Goal: Find specific page/section: Find specific page/section

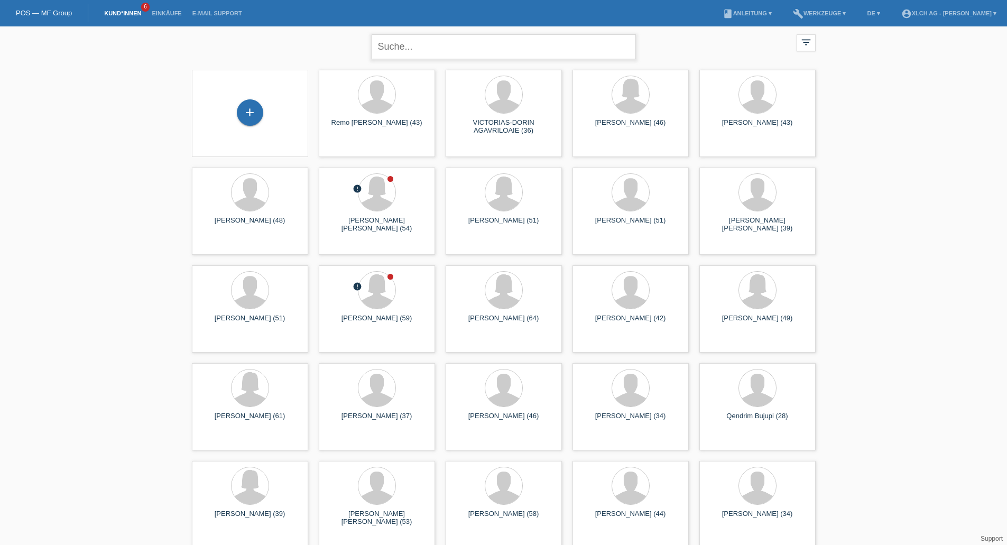
click at [446, 35] on input "text" at bounding box center [504, 46] width 264 height 25
type input "sgambato"
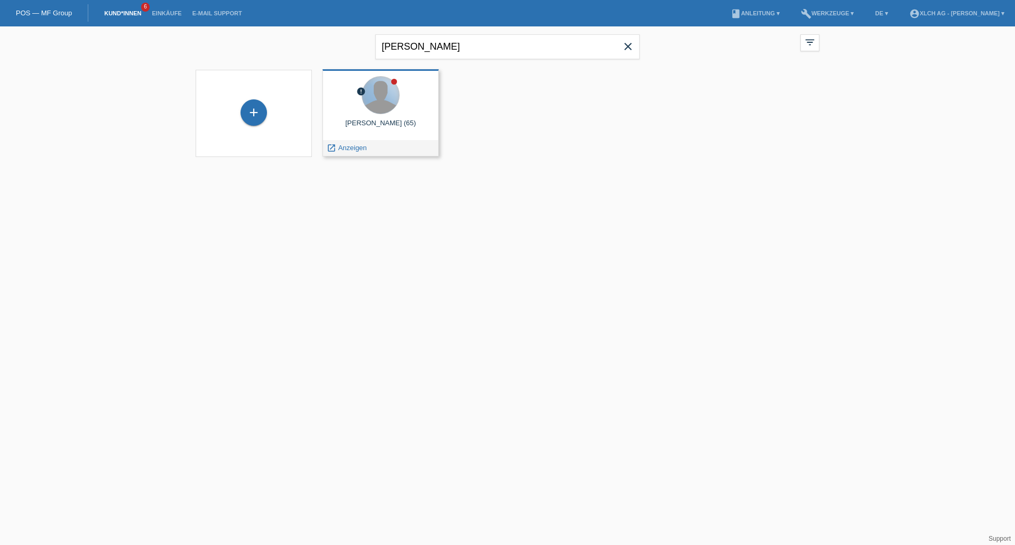
click at [386, 106] on div at bounding box center [380, 95] width 37 height 37
click at [369, 136] on div "error QUIRINO SGAMBATO (65) launch Anzeigen" at bounding box center [380, 112] width 116 height 87
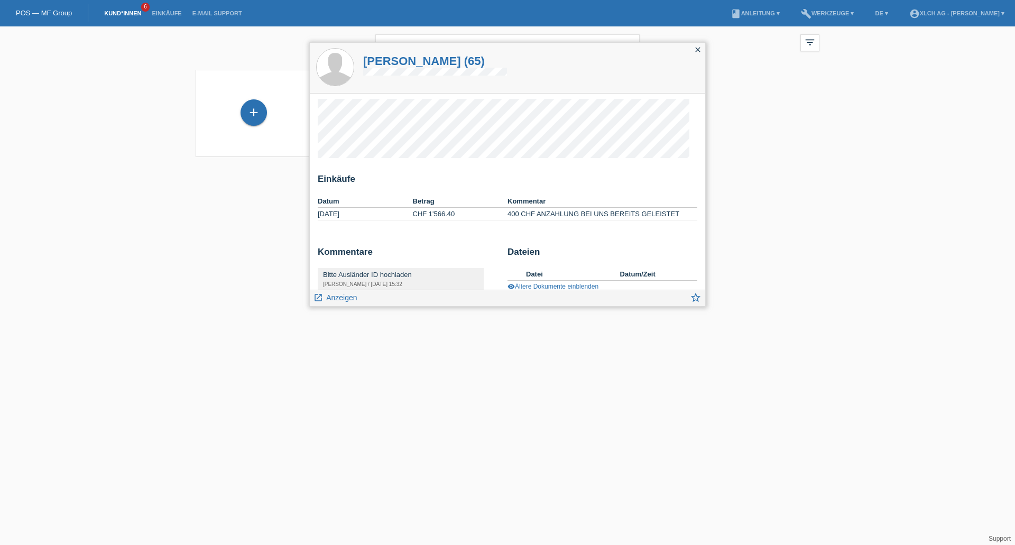
scroll to position [51, 0]
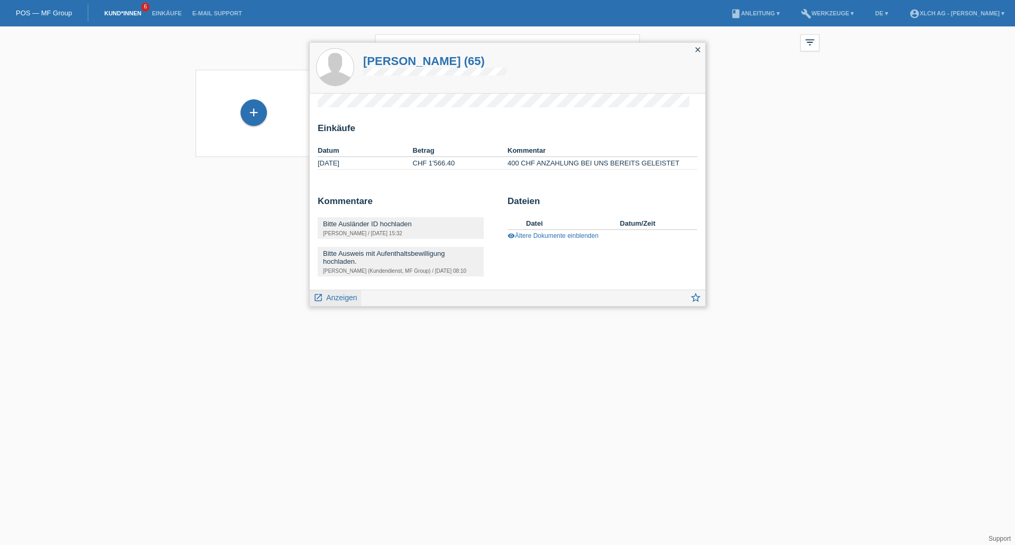
click at [339, 295] on span "Anzeigen" at bounding box center [341, 297] width 31 height 8
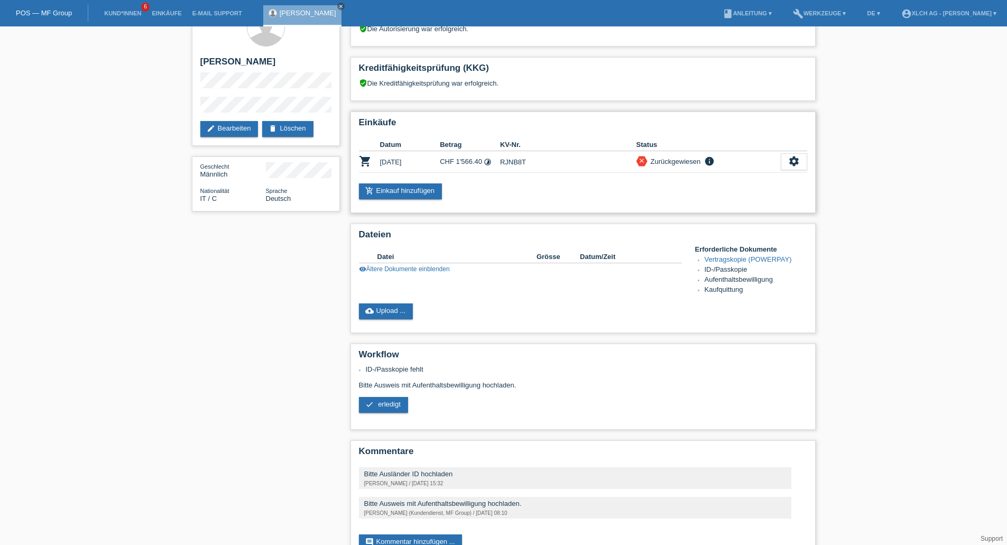
scroll to position [59, 0]
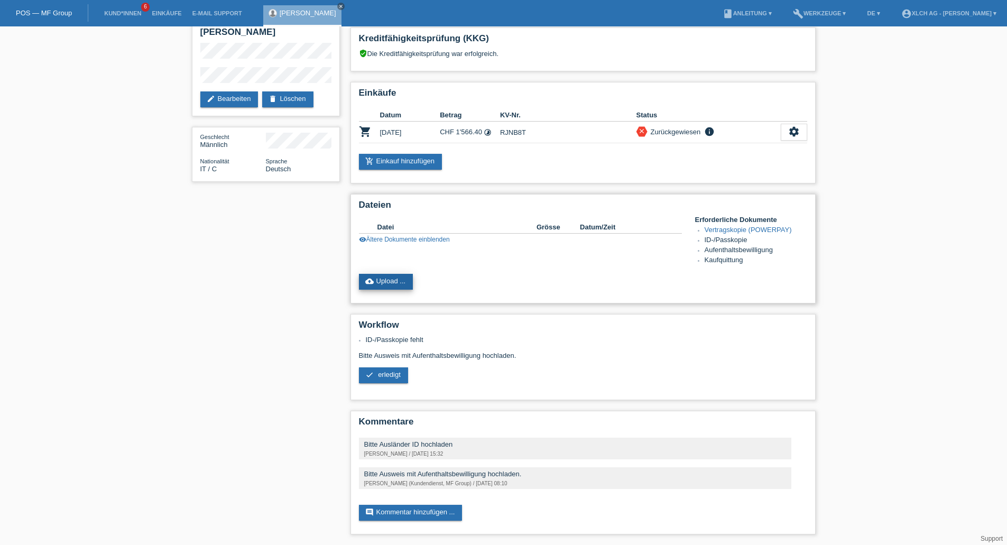
click at [388, 286] on link "cloud_upload Upload ..." at bounding box center [386, 282] width 54 height 16
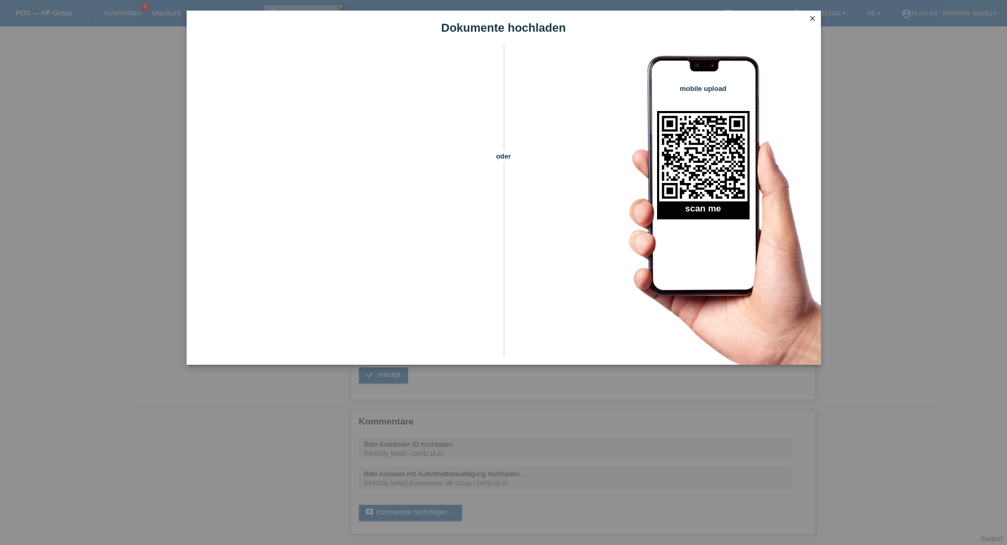
click at [817, 16] on link "close" at bounding box center [813, 19] width 14 height 12
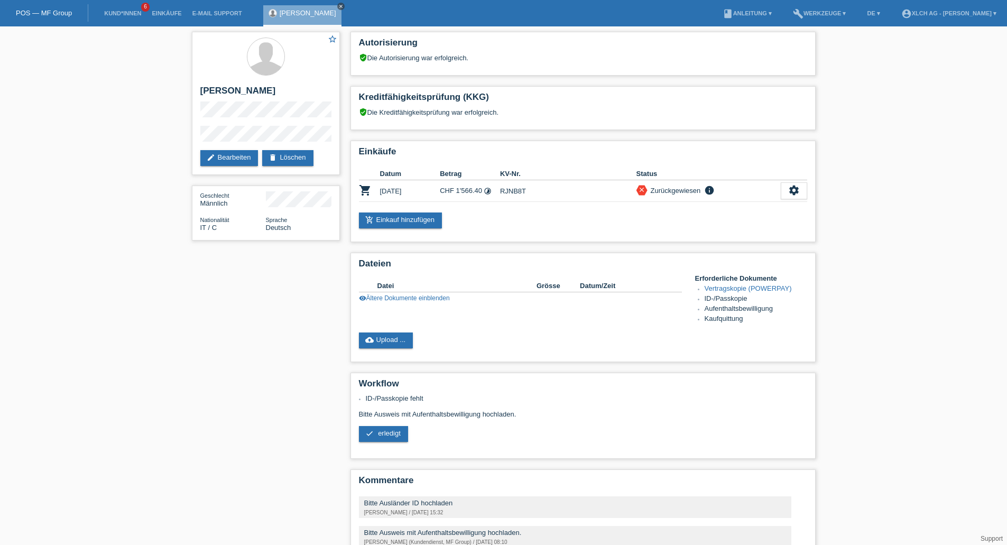
click at [344, 6] on icon "close" at bounding box center [340, 6] width 5 height 5
click at [128, 10] on li "Kund*innen 6" at bounding box center [123, 13] width 48 height 27
click at [128, 16] on link "Kund*innen" at bounding box center [123, 13] width 48 height 6
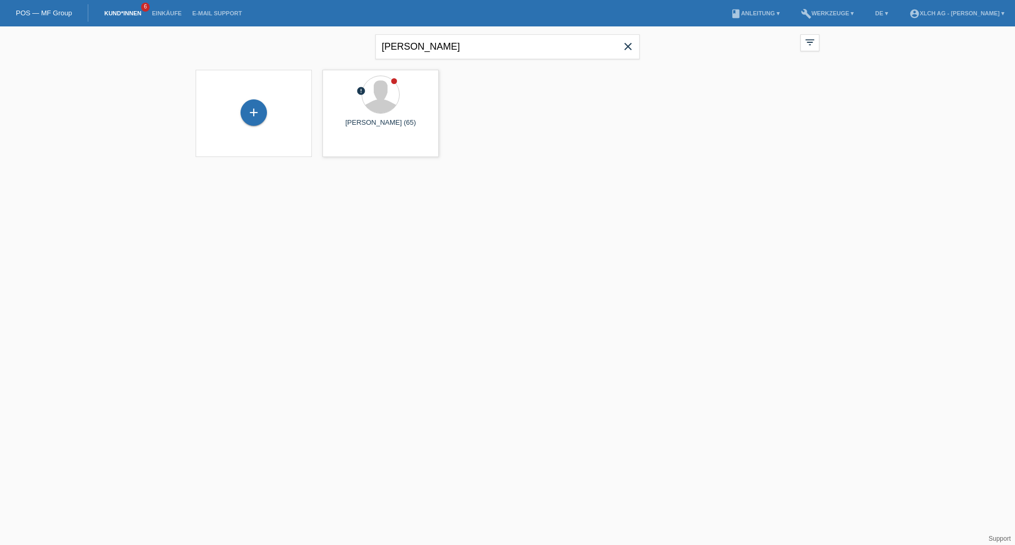
click at [625, 50] on icon "close" at bounding box center [628, 46] width 13 height 13
